Goal: Task Accomplishment & Management: Use online tool/utility

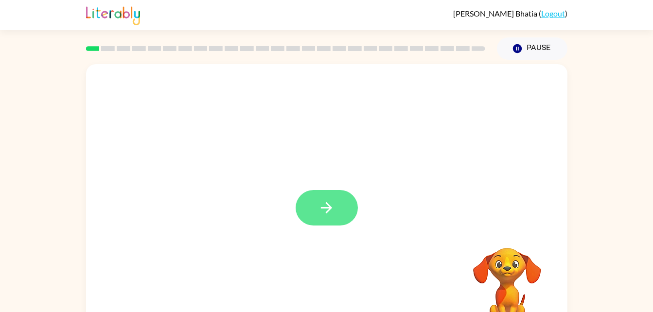
click at [336, 221] on button "button" at bounding box center [327, 208] width 62 height 36
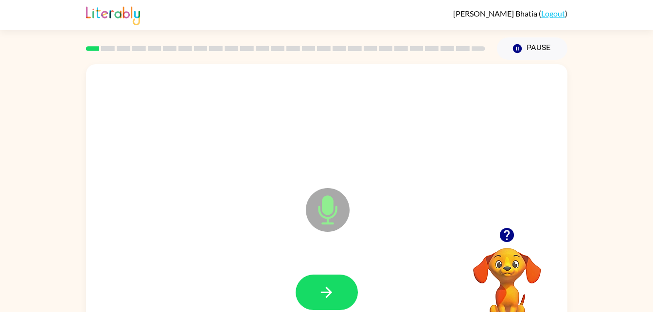
click at [320, 217] on icon at bounding box center [328, 210] width 44 height 44
click at [336, 288] on button "button" at bounding box center [327, 293] width 62 height 36
click at [325, 214] on icon "Microphone The Microphone is here when it is your turn to talk" at bounding box center [376, 222] width 146 height 73
click at [332, 217] on icon "Microphone The Microphone is here when it is your turn to talk" at bounding box center [376, 222] width 146 height 73
click at [329, 213] on icon "Microphone The Microphone is here when it is your turn to talk" at bounding box center [376, 222] width 146 height 73
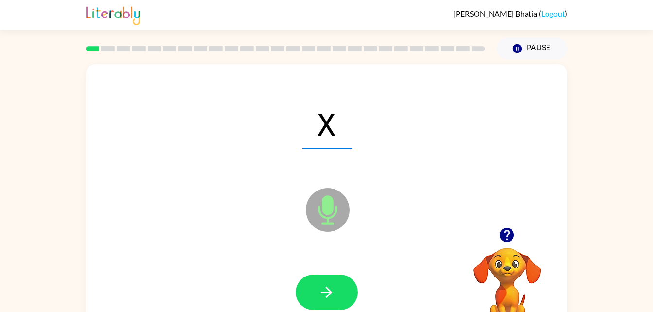
click at [323, 210] on icon "Microphone The Microphone is here when it is your turn to talk" at bounding box center [376, 222] width 146 height 73
click at [329, 220] on icon at bounding box center [328, 210] width 44 height 44
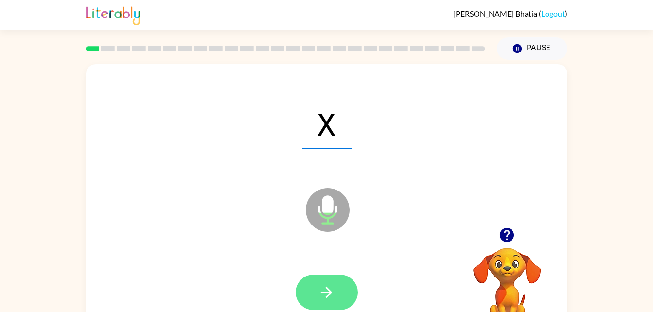
click at [321, 292] on icon "button" at bounding box center [326, 292] width 11 height 11
click at [337, 301] on button "button" at bounding box center [327, 293] width 62 height 36
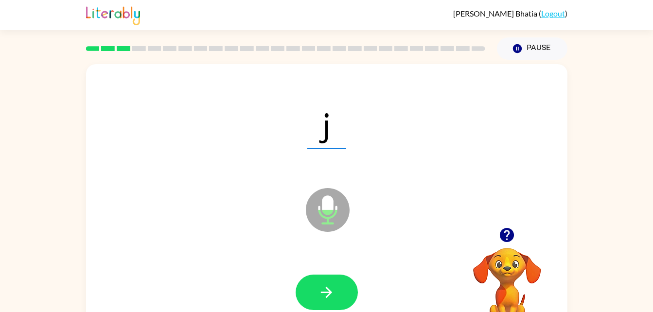
click at [327, 208] on icon "Microphone The Microphone is here when it is your turn to talk" at bounding box center [376, 222] width 146 height 73
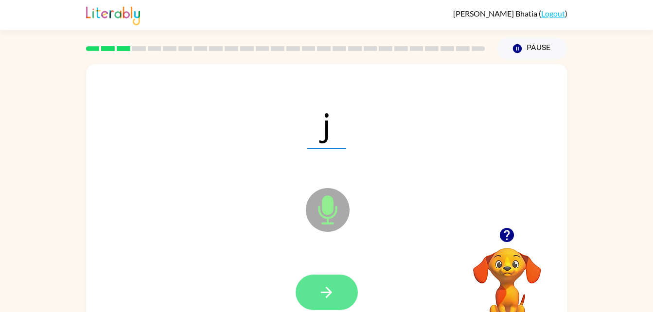
click at [327, 294] on icon "button" at bounding box center [326, 292] width 17 height 17
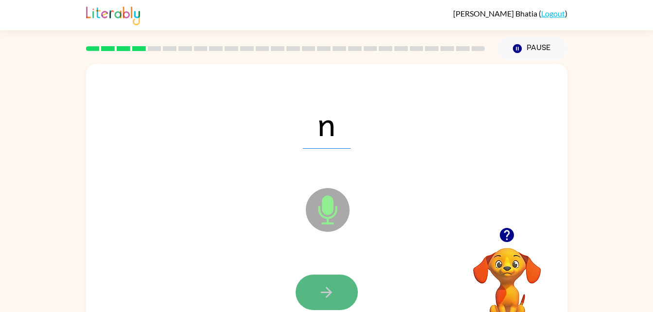
click at [333, 298] on icon "button" at bounding box center [326, 292] width 17 height 17
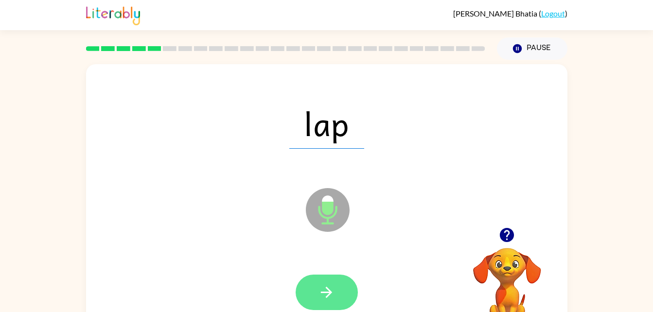
click at [334, 304] on button "button" at bounding box center [327, 293] width 62 height 36
click at [319, 300] on icon "button" at bounding box center [326, 292] width 17 height 17
click at [336, 288] on button "button" at bounding box center [327, 293] width 62 height 36
click at [338, 294] on button "button" at bounding box center [327, 293] width 62 height 36
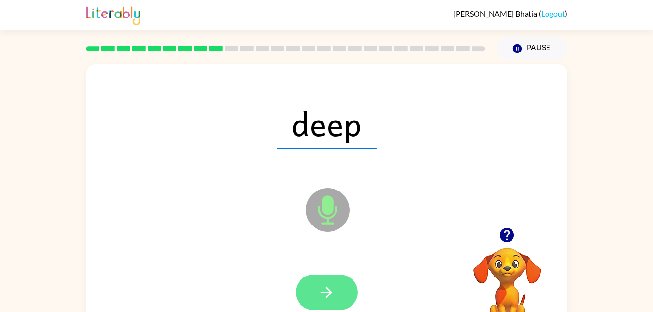
click at [325, 295] on icon "button" at bounding box center [326, 292] width 17 height 17
click at [336, 291] on button "button" at bounding box center [327, 293] width 62 height 36
click at [340, 295] on button "button" at bounding box center [327, 293] width 62 height 36
click at [338, 297] on button "button" at bounding box center [327, 293] width 62 height 36
click at [338, 301] on button "button" at bounding box center [327, 293] width 62 height 36
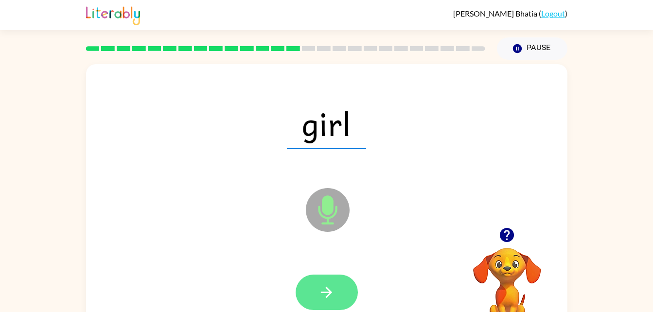
click at [330, 306] on button "button" at bounding box center [327, 293] width 62 height 36
click at [342, 294] on button "button" at bounding box center [327, 293] width 62 height 36
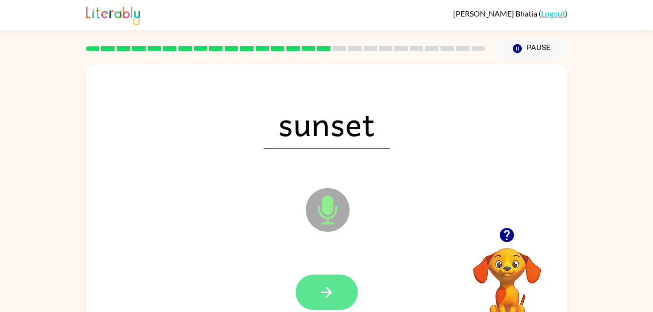
click at [327, 296] on icon "button" at bounding box center [326, 292] width 11 height 11
click at [330, 283] on button "button" at bounding box center [327, 293] width 62 height 36
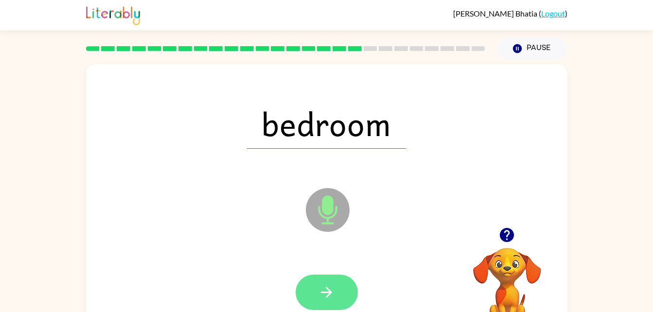
click at [326, 294] on icon "button" at bounding box center [326, 292] width 17 height 17
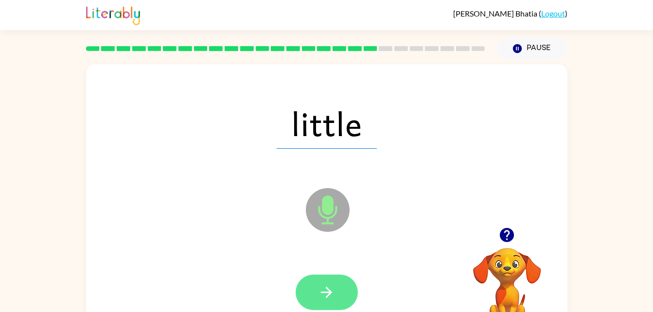
click at [324, 295] on icon "button" at bounding box center [326, 292] width 17 height 17
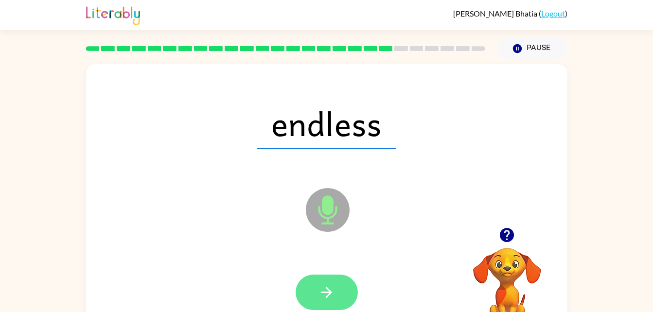
click at [332, 296] on icon "button" at bounding box center [326, 292] width 17 height 17
click at [338, 289] on button "button" at bounding box center [327, 293] width 62 height 36
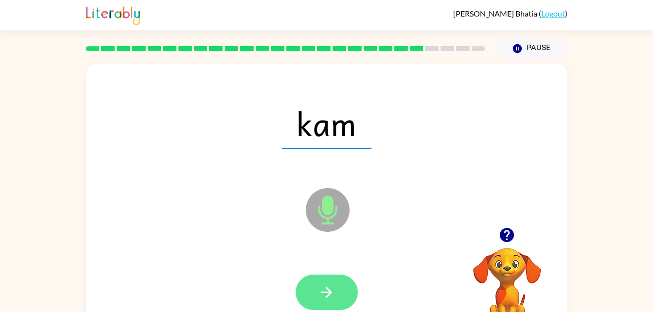
click at [343, 303] on button "button" at bounding box center [327, 293] width 62 height 36
click at [338, 296] on button "button" at bounding box center [327, 293] width 62 height 36
click at [332, 295] on icon "button" at bounding box center [326, 292] width 17 height 17
click at [347, 283] on button "button" at bounding box center [327, 293] width 62 height 36
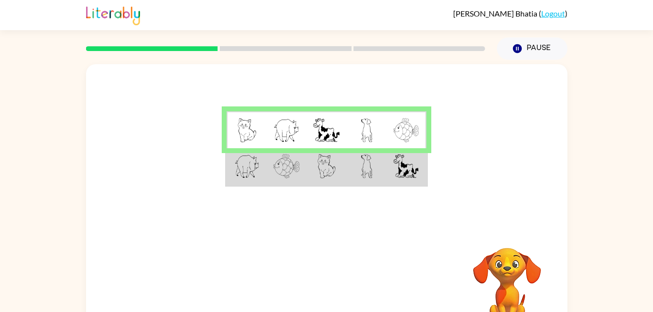
click at [374, 170] on td at bounding box center [367, 166] width 40 height 37
click at [329, 175] on img at bounding box center [327, 166] width 18 height 24
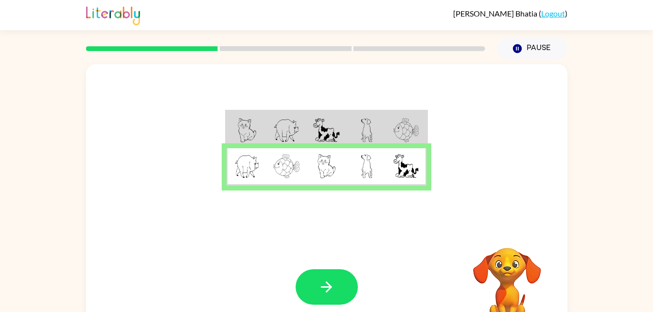
click at [426, 182] on td at bounding box center [407, 166] width 40 height 37
click at [335, 289] on icon "button" at bounding box center [326, 287] width 17 height 17
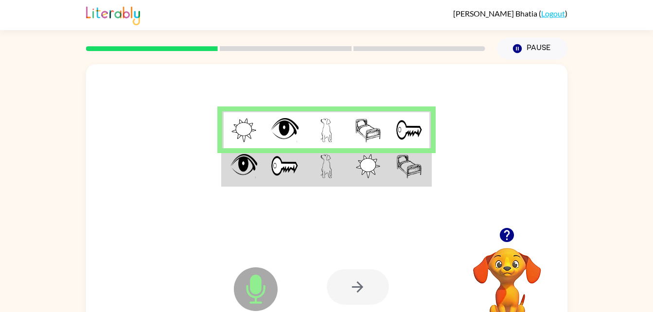
click at [371, 282] on div at bounding box center [358, 287] width 62 height 36
click at [360, 292] on div at bounding box center [358, 287] width 62 height 36
click at [356, 166] on img at bounding box center [368, 166] width 25 height 24
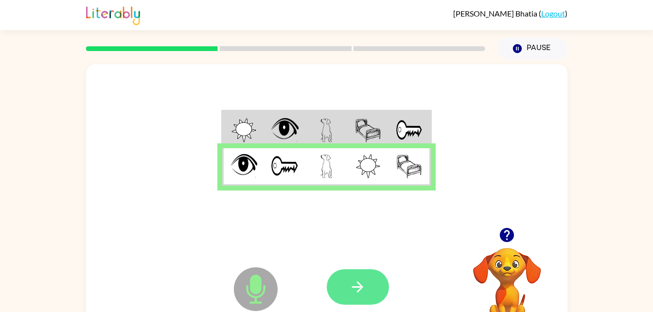
click at [368, 288] on button "button" at bounding box center [358, 287] width 62 height 36
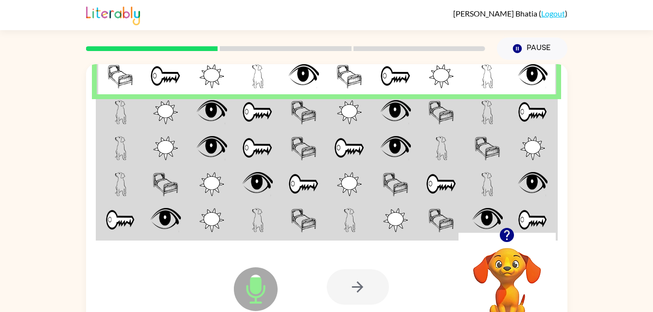
click at [140, 107] on td at bounding box center [120, 112] width 46 height 36
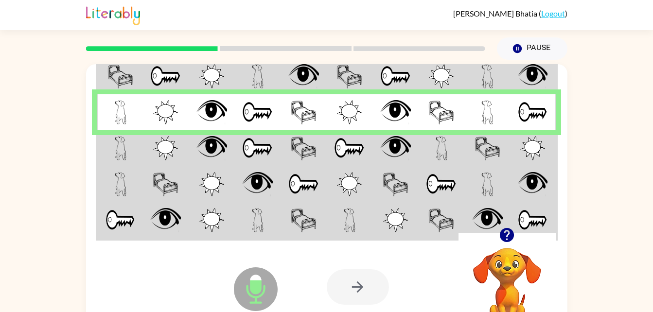
click at [262, 154] on img at bounding box center [257, 148] width 31 height 24
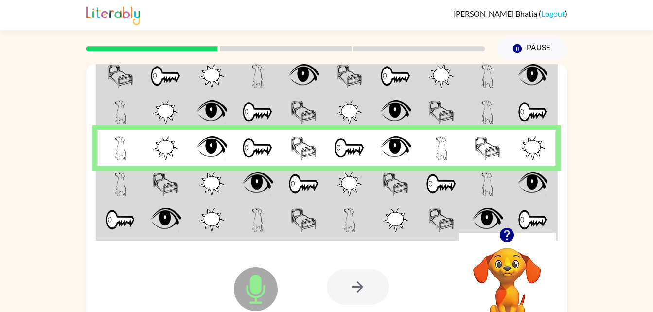
click at [379, 291] on div at bounding box center [358, 287] width 62 height 36
click at [270, 181] on img at bounding box center [257, 184] width 31 height 24
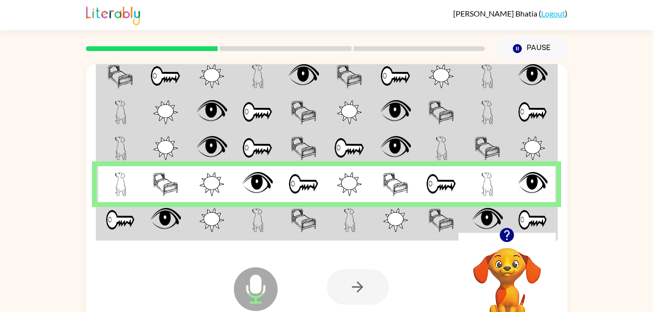
click at [327, 228] on td at bounding box center [350, 220] width 46 height 37
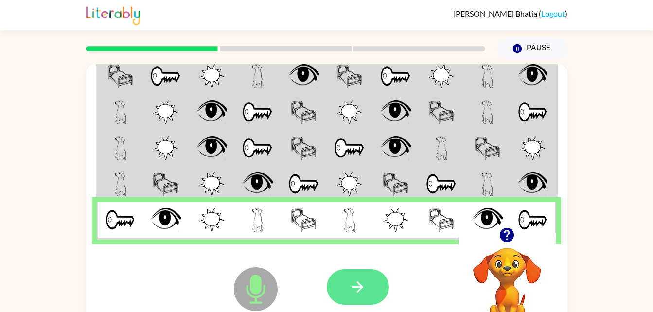
click at [341, 291] on button "button" at bounding box center [358, 287] width 62 height 36
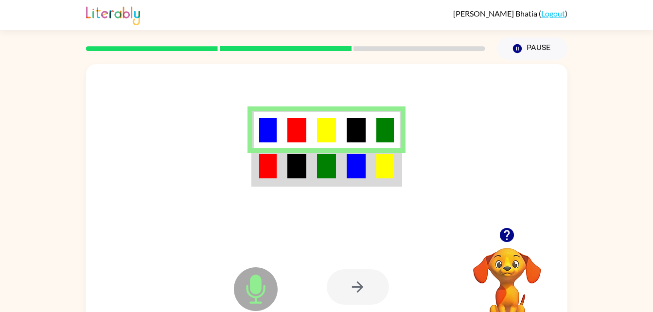
click at [372, 170] on td at bounding box center [386, 166] width 30 height 37
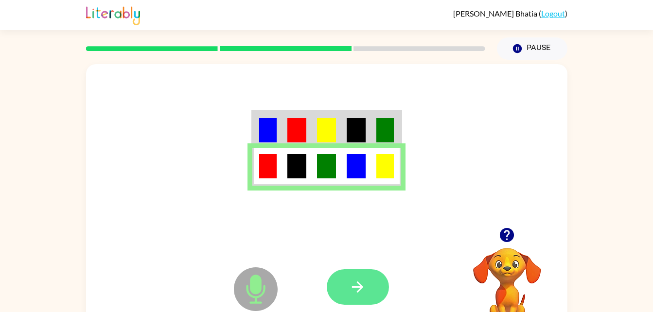
click at [354, 292] on icon "button" at bounding box center [357, 287] width 17 height 17
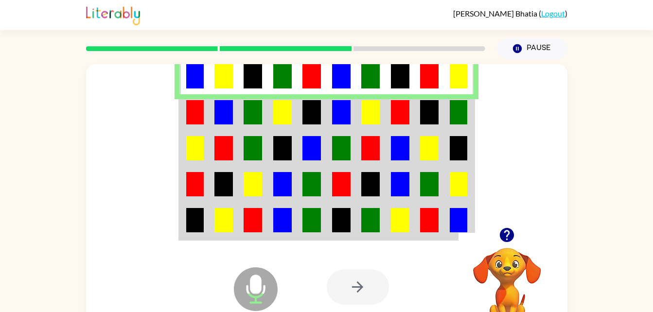
click at [249, 114] on img at bounding box center [253, 112] width 18 height 24
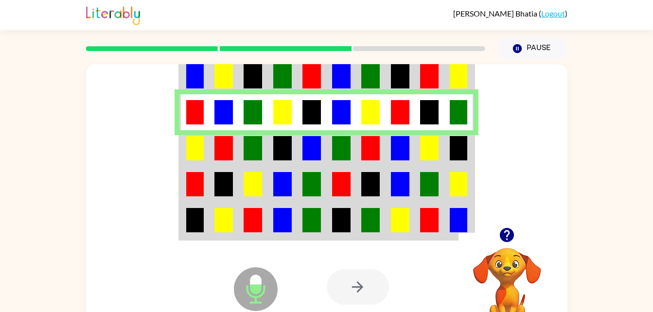
click at [279, 151] on img at bounding box center [282, 148] width 18 height 24
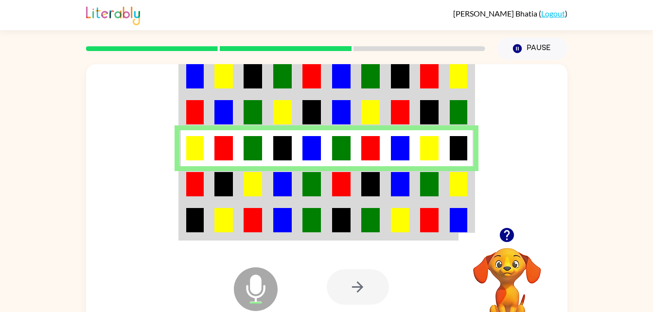
click at [392, 180] on img at bounding box center [400, 184] width 18 height 24
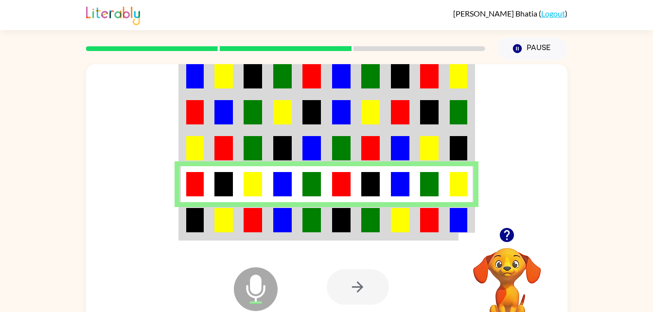
click at [369, 220] on img at bounding box center [370, 220] width 18 height 24
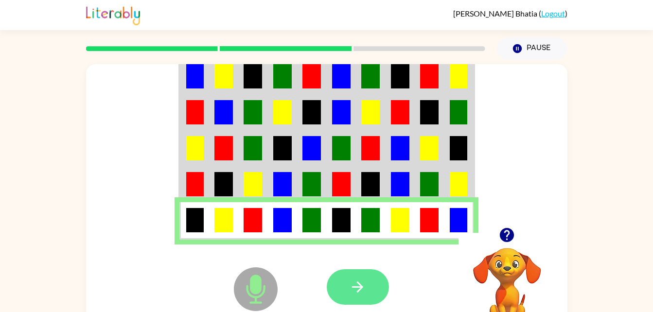
click at [365, 282] on icon "button" at bounding box center [357, 287] width 17 height 17
